Goal: Find specific page/section: Find specific page/section

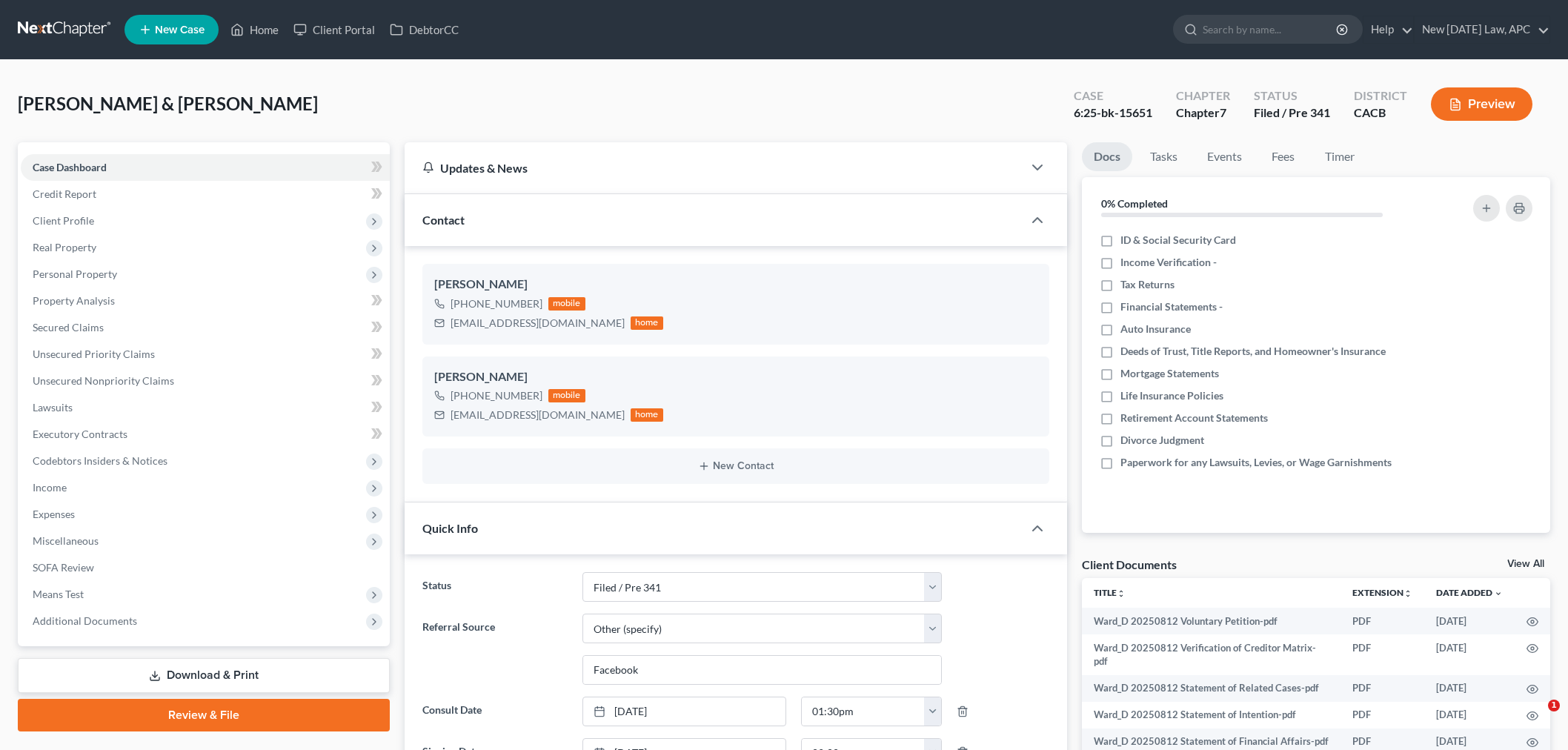
select select "2"
select select "6"
click at [260, 31] on link "Home" at bounding box center [255, 29] width 63 height 27
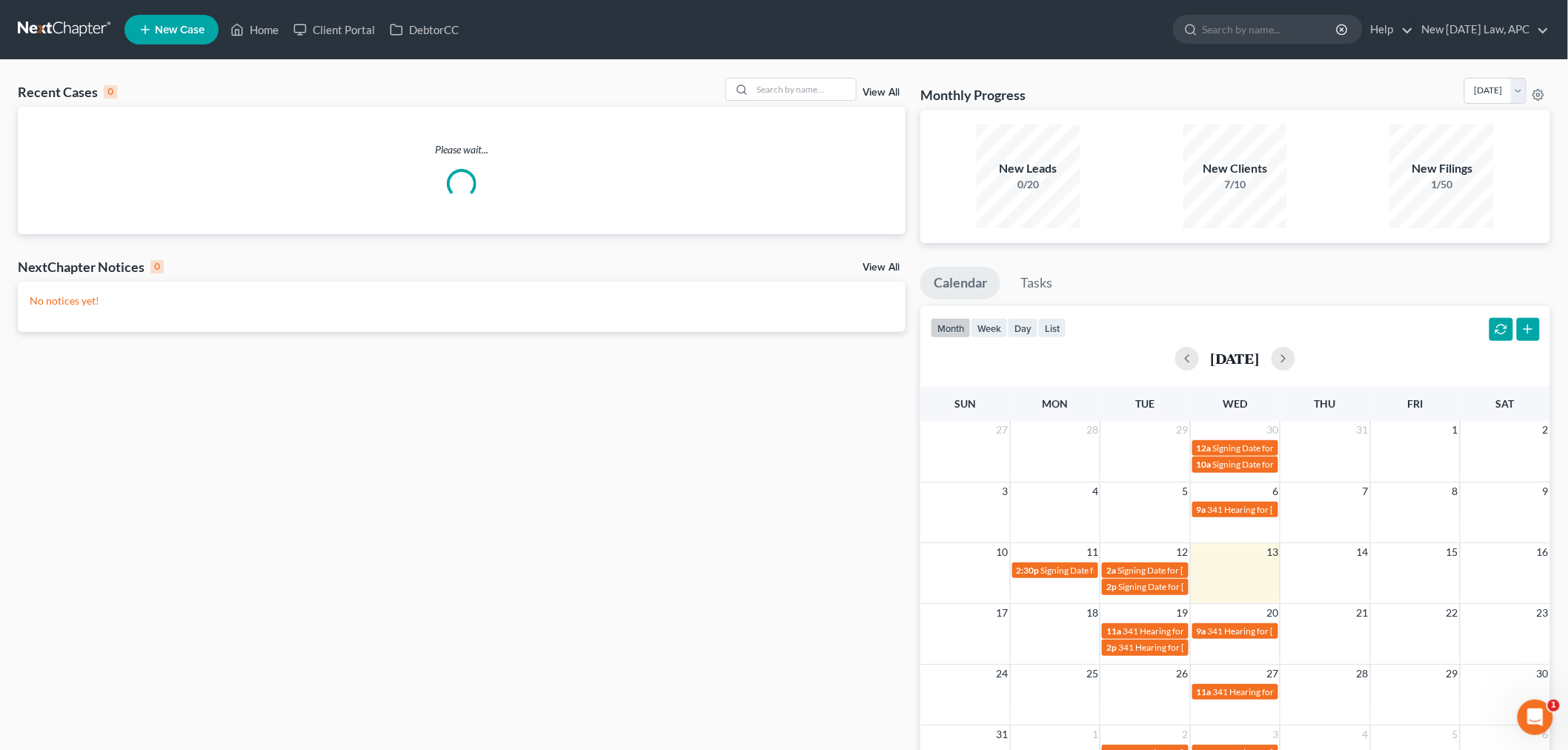
click at [895, 93] on link "View All" at bounding box center [881, 93] width 37 height 10
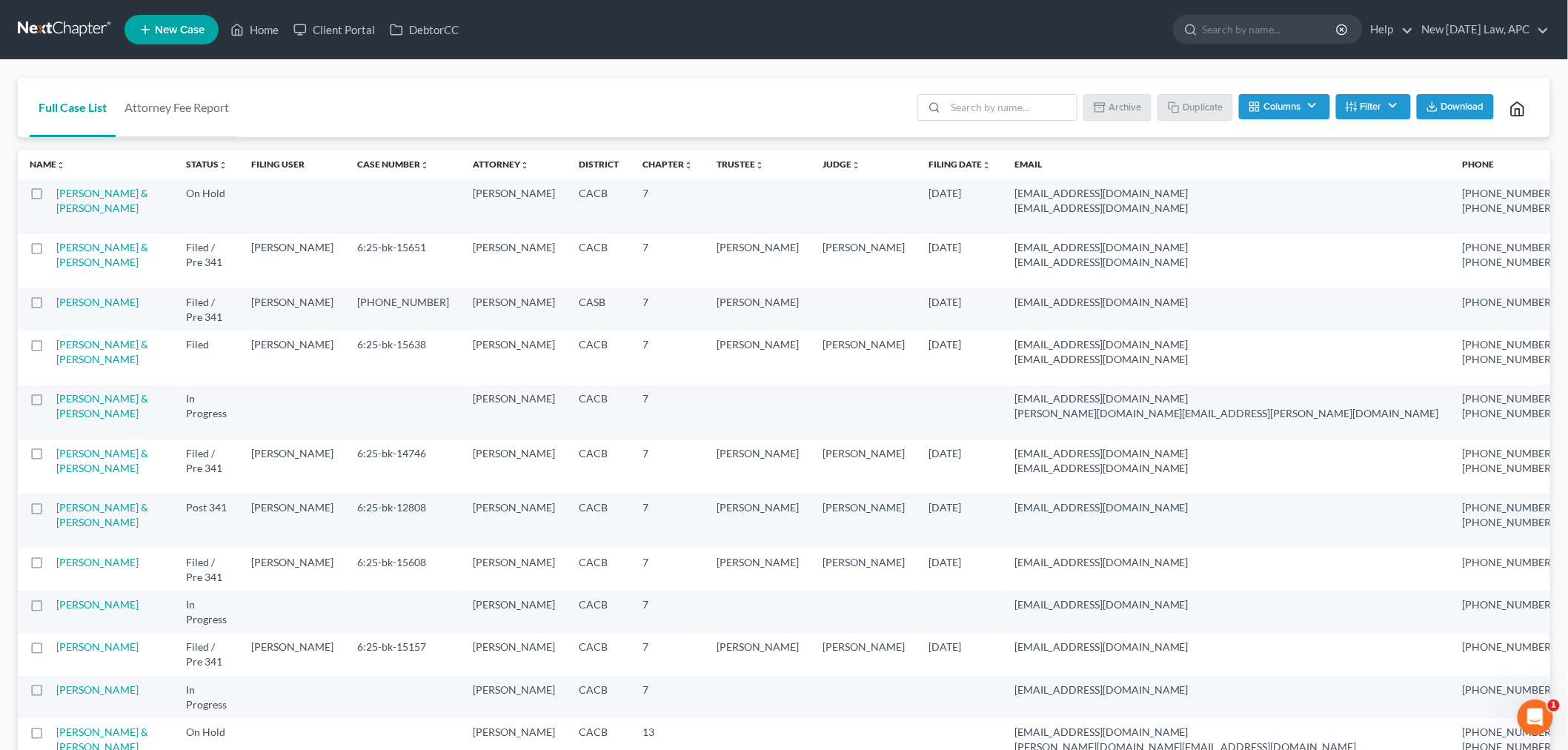
click at [1367, 112] on button "Filter" at bounding box center [1373, 107] width 75 height 25
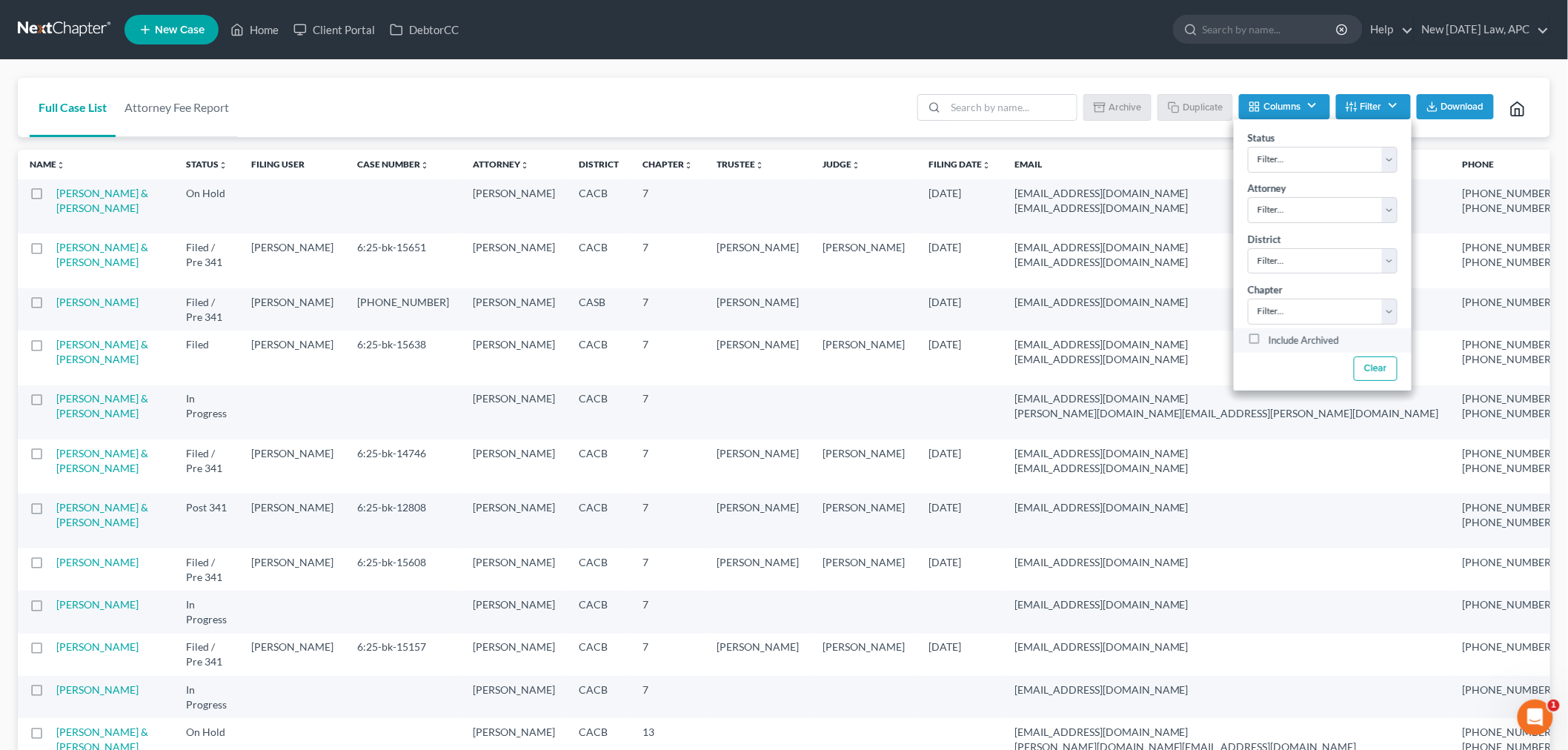
click at [1269, 341] on label "Include Archived" at bounding box center [1304, 340] width 71 height 18
click at [1275, 341] on input "Include Archived" at bounding box center [1279, 336] width 9 height 9
checkbox input "true"
click at [947, 108] on input "search" at bounding box center [1012, 108] width 132 height 25
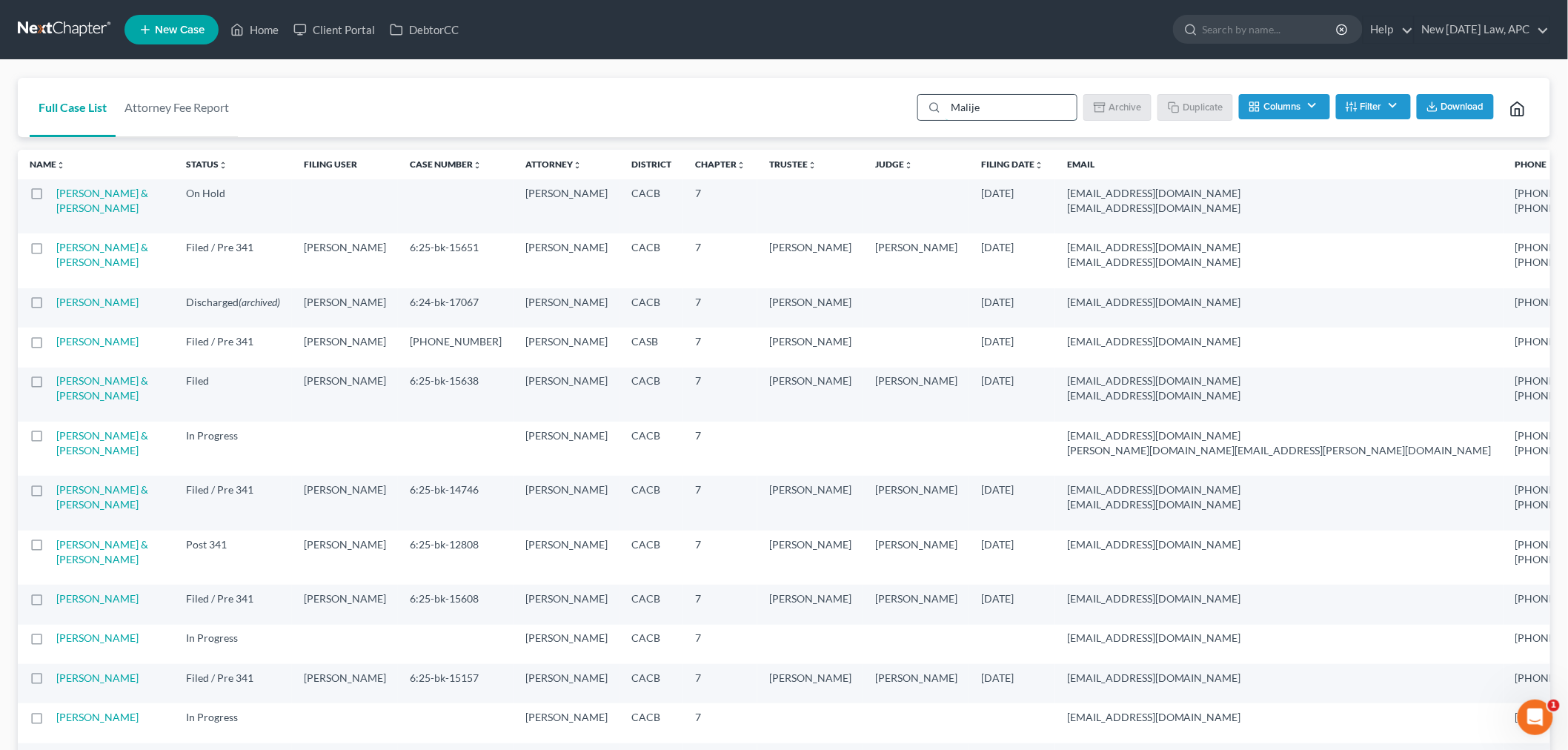
type input "Malijen"
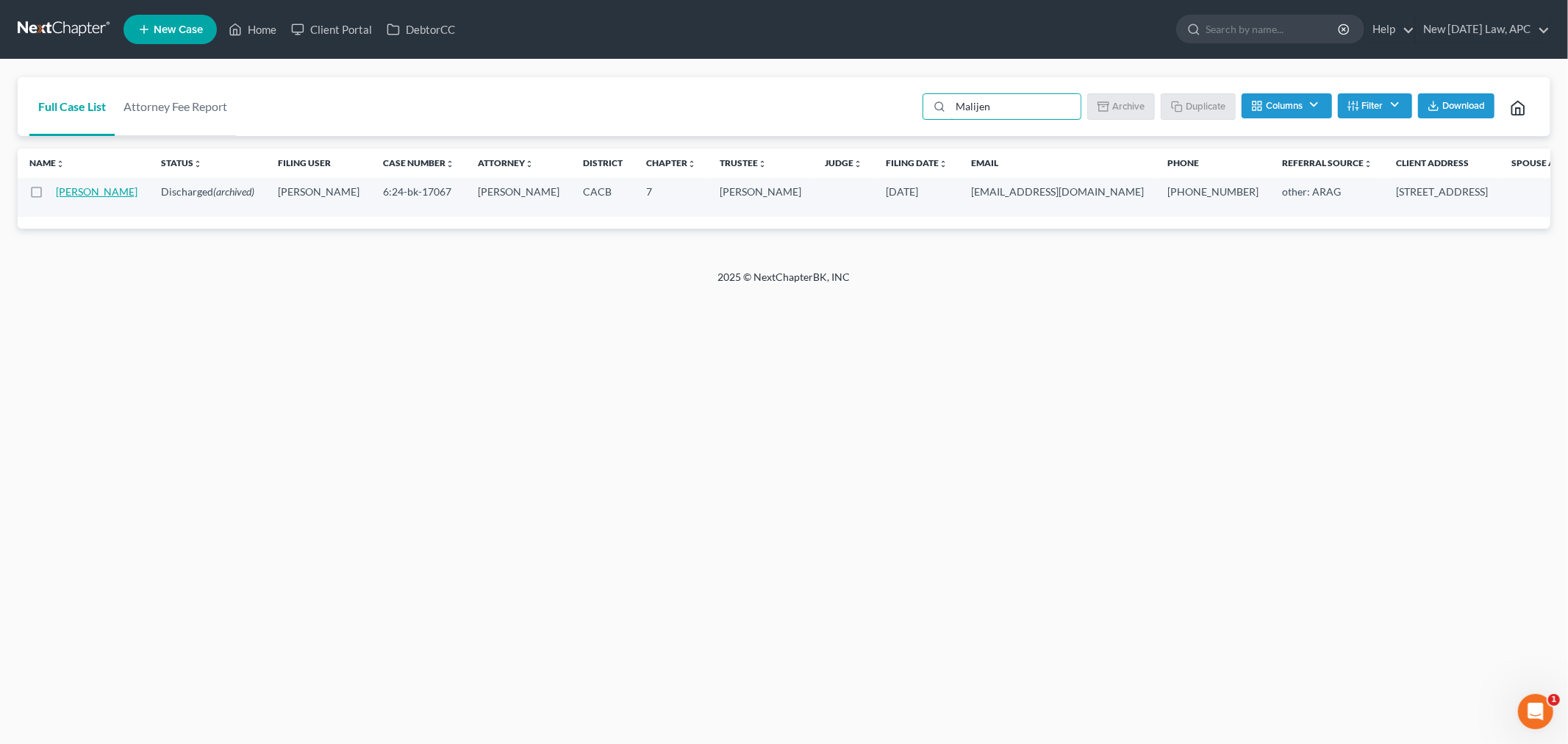
click at [85, 197] on link "[PERSON_NAME]" at bounding box center [97, 191] width 82 height 13
select select "6"
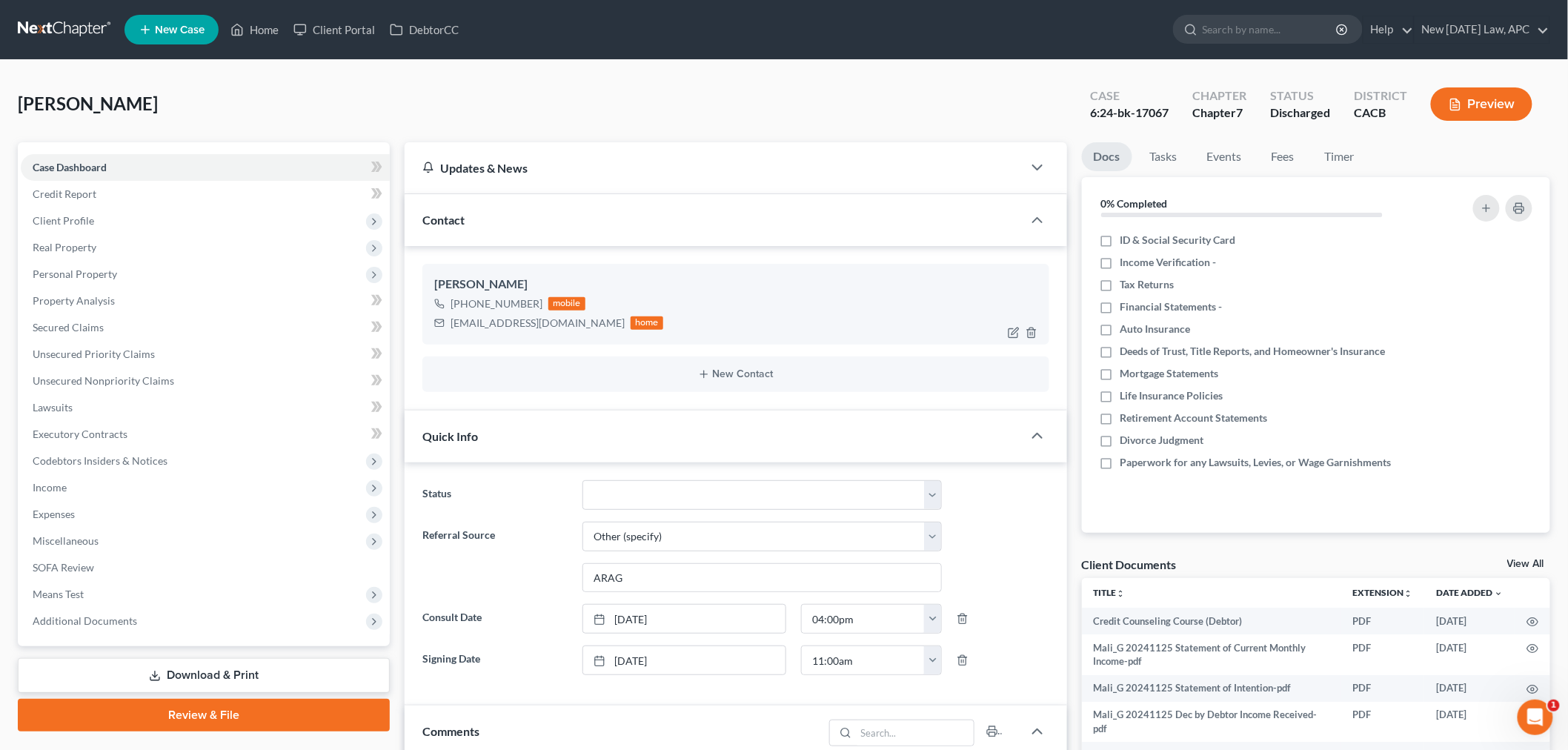
scroll to position [3346, 0]
drag, startPoint x: 450, startPoint y: 322, endPoint x: 543, endPoint y: 330, distance: 93.3
click at [543, 330] on div "[EMAIL_ADDRESS][DOMAIN_NAME] home" at bounding box center [549, 323] width 229 height 19
copy div "[EMAIL_ADDRESS][DOMAIN_NAME]"
